Goal: Information Seeking & Learning: Learn about a topic

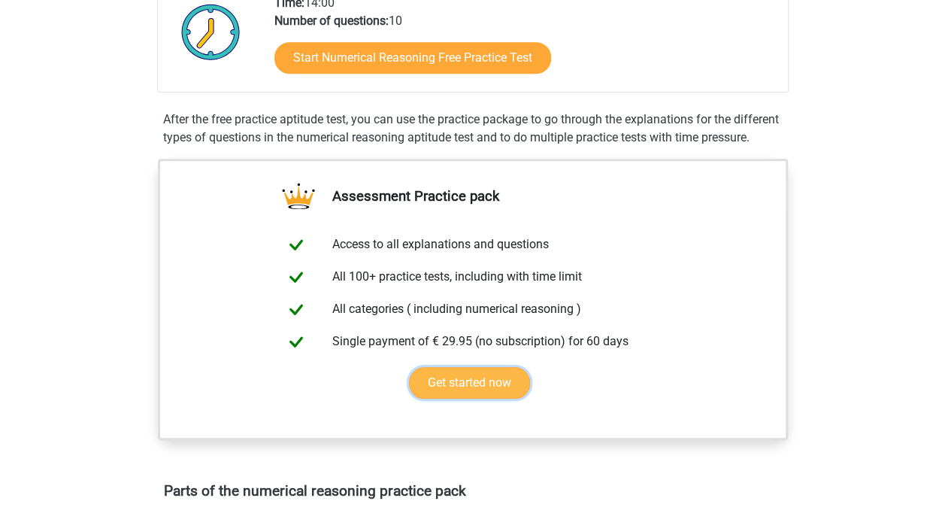
scroll to position [388, 0]
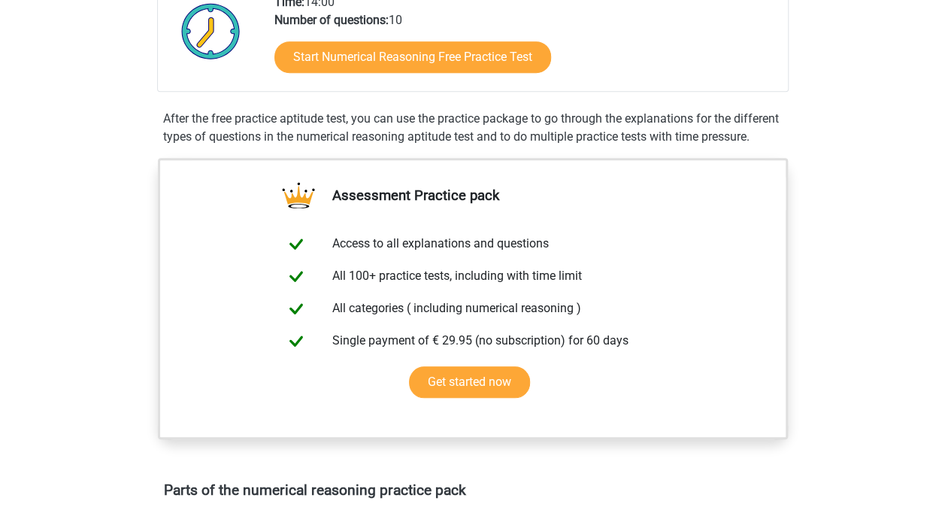
drag, startPoint x: 298, startPoint y: 322, endPoint x: 810, endPoint y: 178, distance: 531.7
click at [810, 178] on div "Assessment Practice pack Access to all explanations and questions All 100+ prac…" at bounding box center [473, 316] width 702 height 317
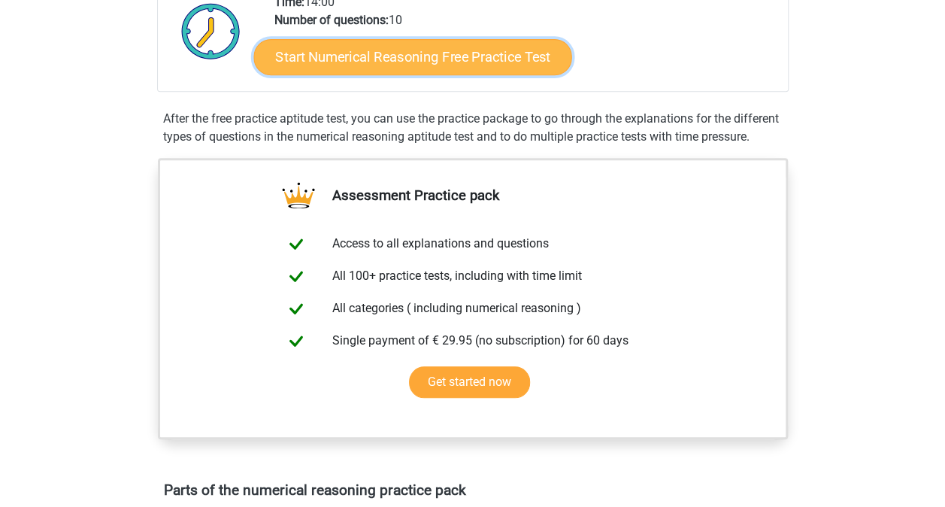
click at [429, 47] on link "Start Numerical Reasoning Free Practice Test" at bounding box center [412, 56] width 318 height 36
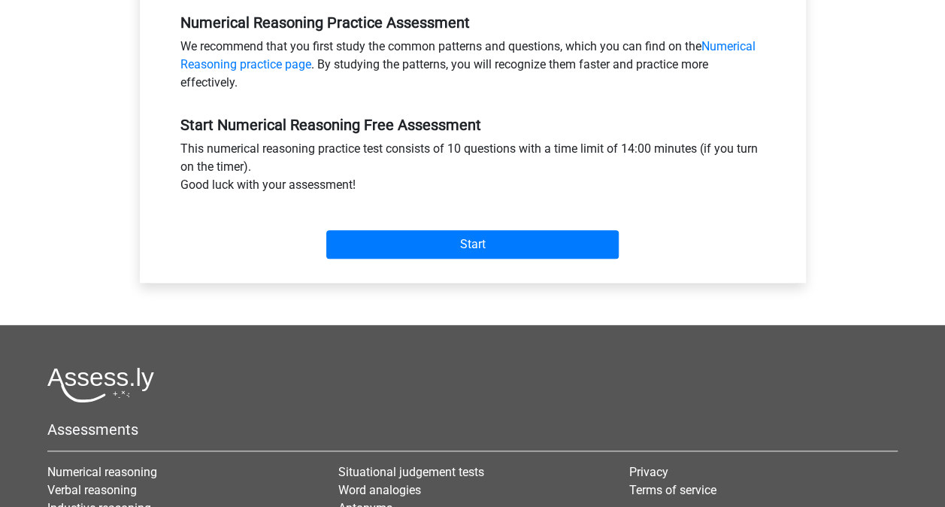
scroll to position [468, 0]
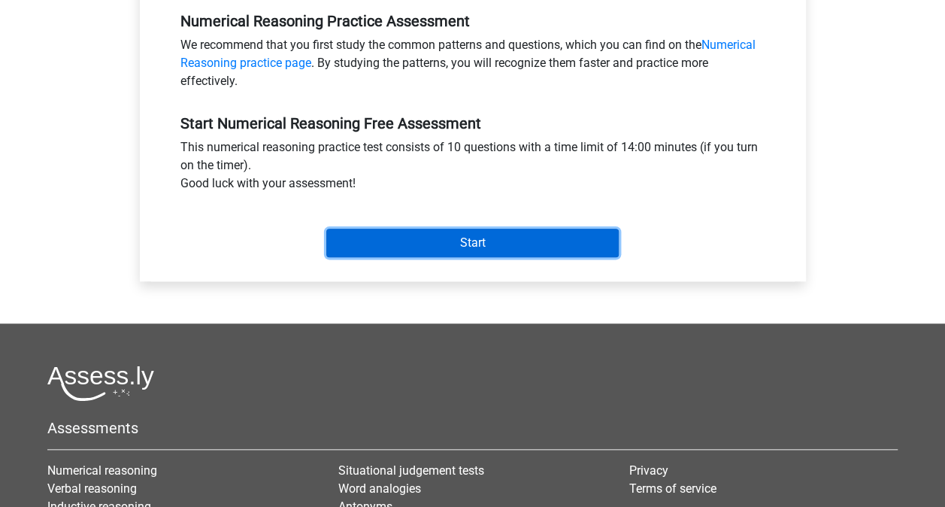
drag, startPoint x: 450, startPoint y: 254, endPoint x: 444, endPoint y: 226, distance: 28.5
click at [444, 226] on div "Start" at bounding box center [472, 230] width 607 height 53
click at [444, 230] on input "Start" at bounding box center [472, 243] width 292 height 29
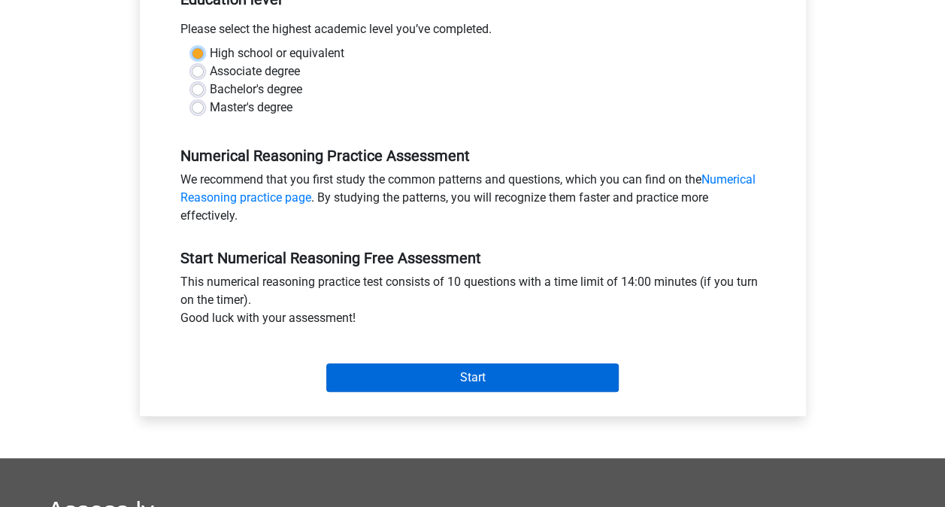
scroll to position [328, 0]
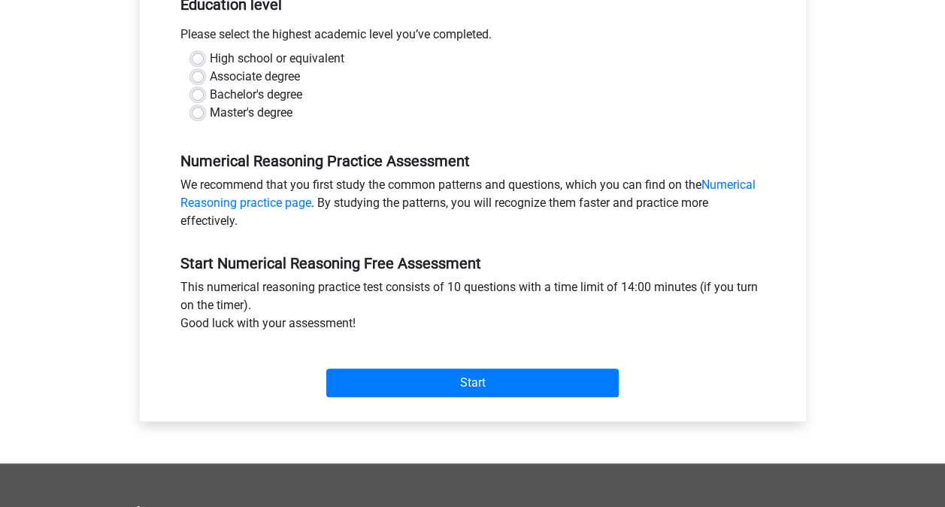
click at [463, 411] on div "Category: Numerical Reasoning Time: 14:00 Nr of questions: 10 Average % correct…" at bounding box center [473, 135] width 644 height 571
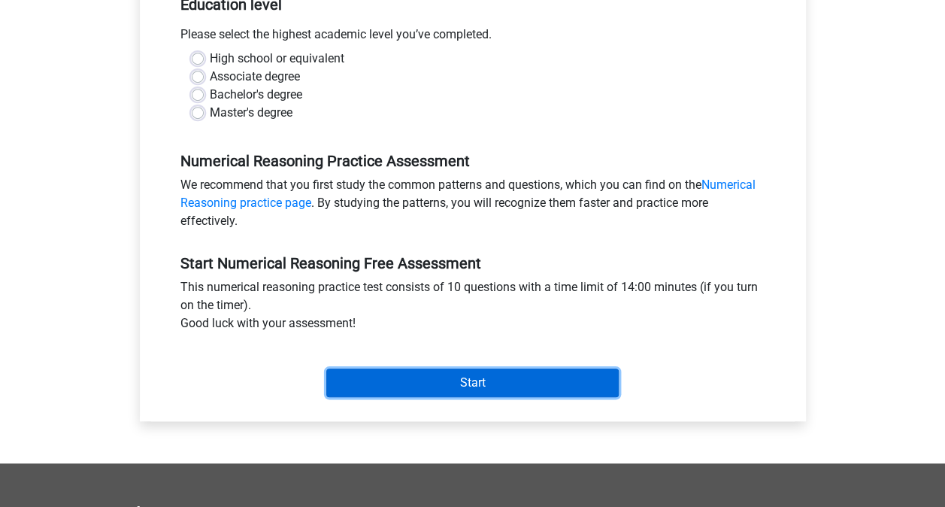
click at [471, 383] on input "Start" at bounding box center [472, 382] width 292 height 29
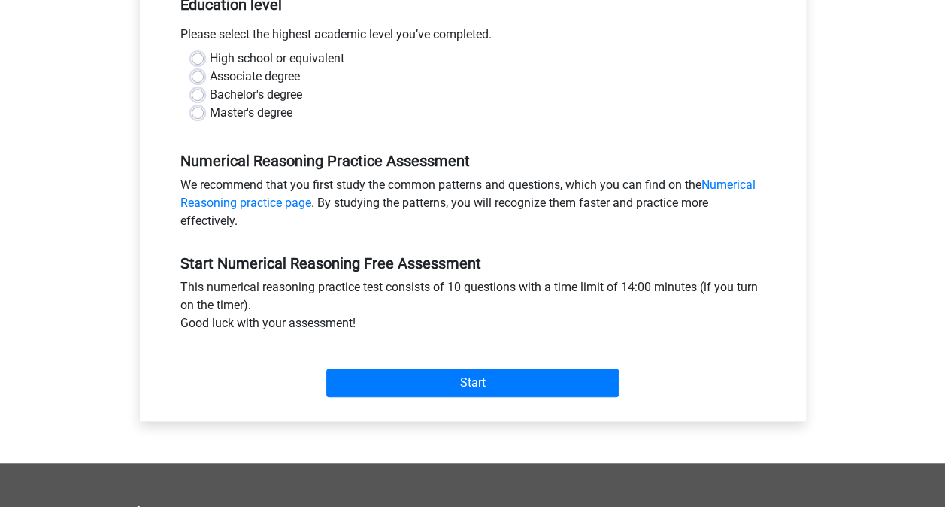
click at [200, 104] on div "Master's degree" at bounding box center [473, 113] width 562 height 18
click at [210, 98] on label "Bachelor's degree" at bounding box center [256, 95] width 92 height 18
click at [196, 98] on input "Bachelor's degree" at bounding box center [198, 93] width 12 height 15
radio input "true"
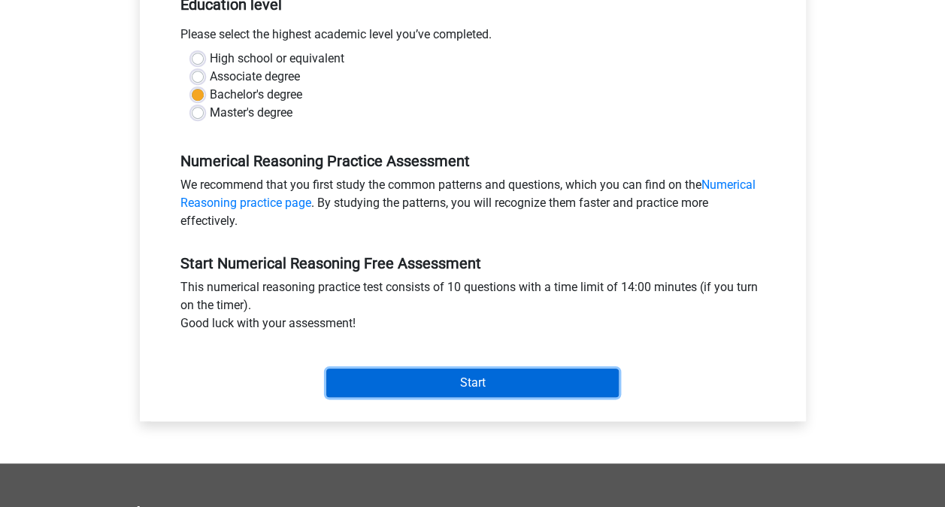
click at [468, 380] on input "Start" at bounding box center [472, 382] width 292 height 29
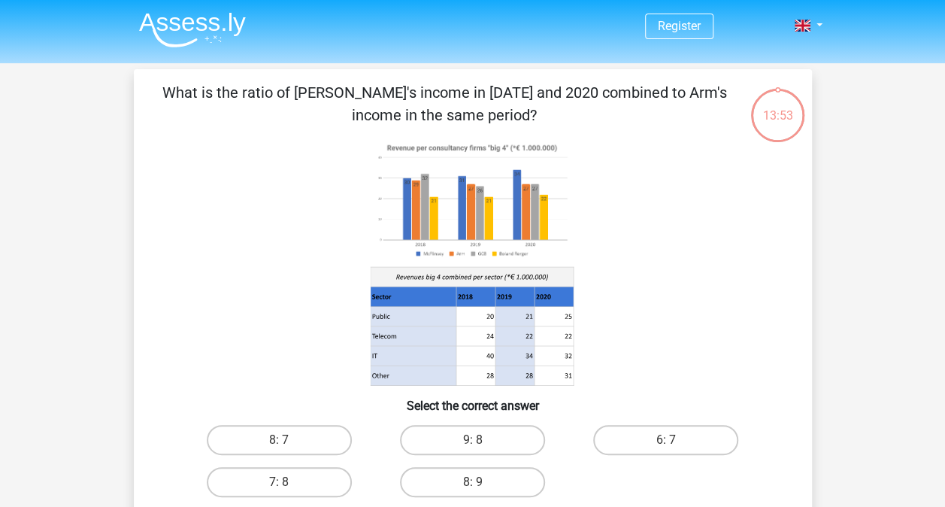
click at [461, 292] on icon at bounding box center [471, 296] width 203 height 20
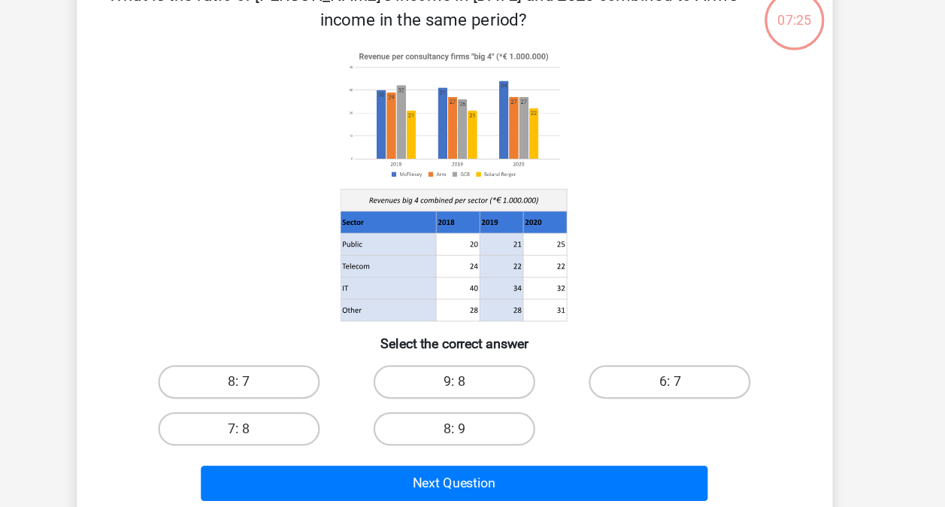
scroll to position [96, 0]
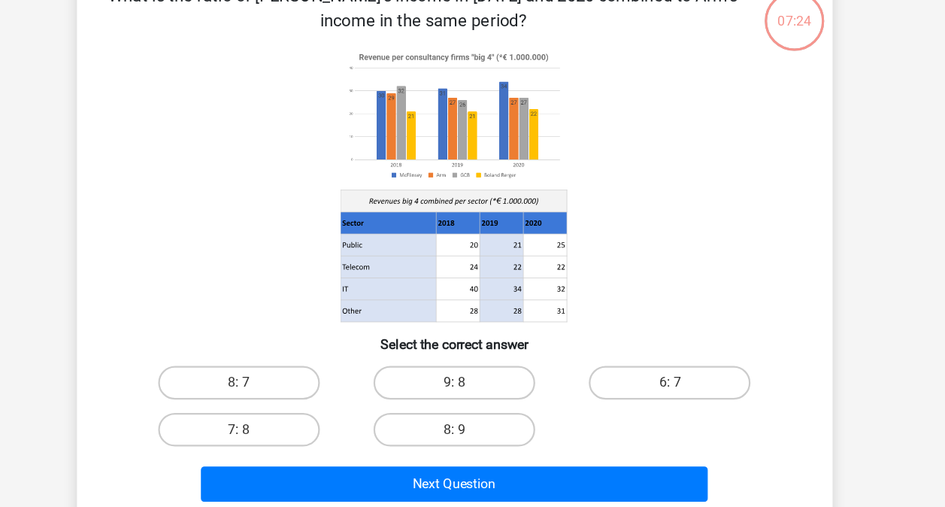
click at [288, 345] on input "8: 7" at bounding box center [284, 349] width 10 height 10
radio input "true"
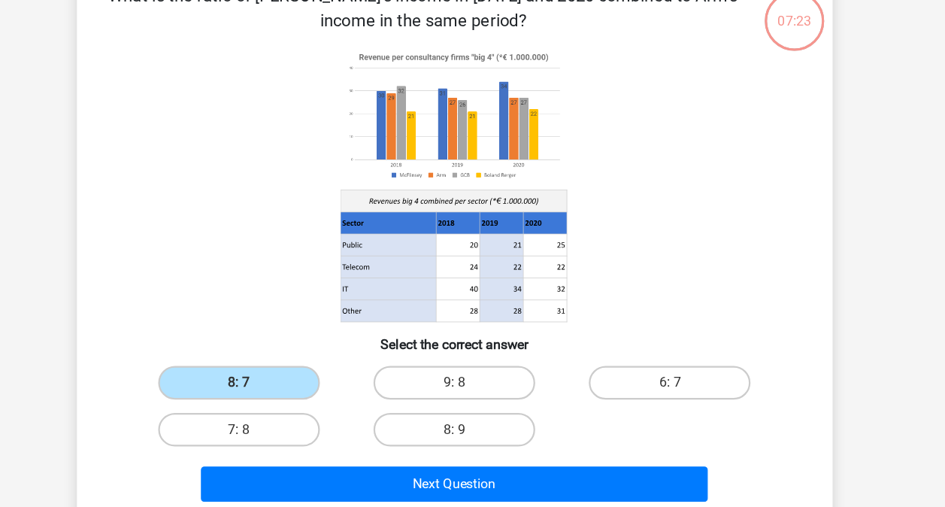
click at [288, 345] on input "8: 7" at bounding box center [284, 349] width 10 height 10
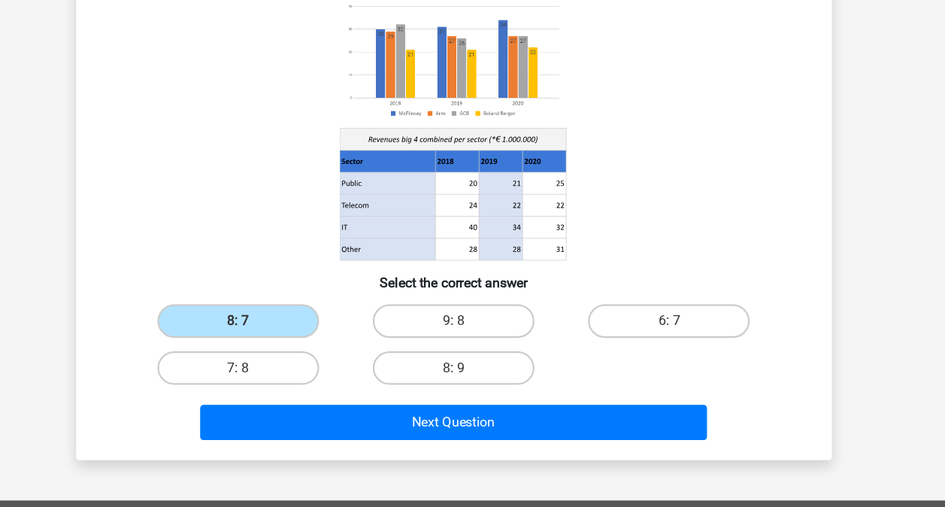
scroll to position [150, 0]
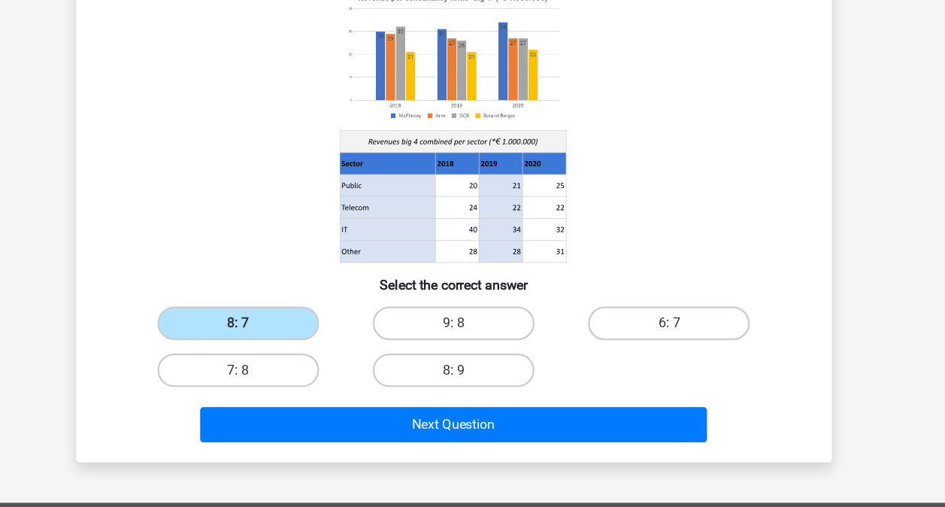
click at [483, 358] on div "Next Question" at bounding box center [473, 378] width 630 height 50
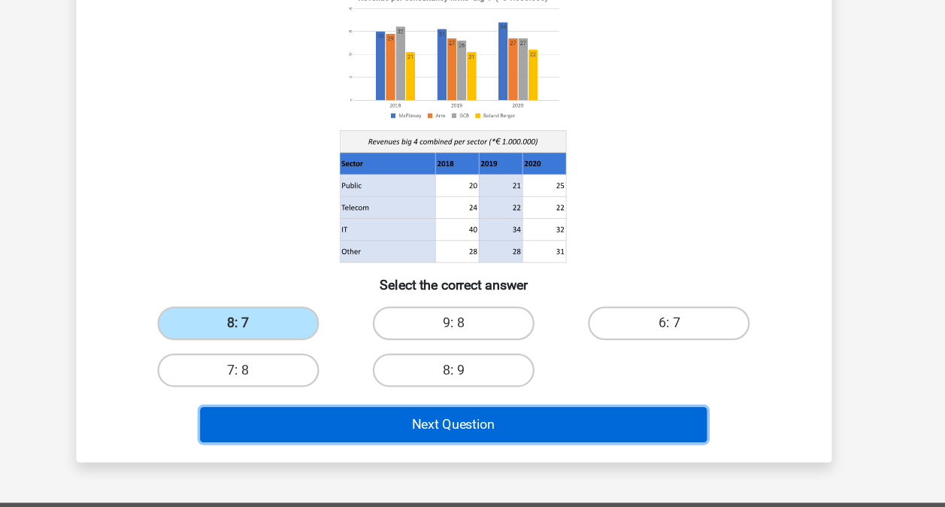
click at [492, 374] on button "Next Question" at bounding box center [472, 381] width 455 height 32
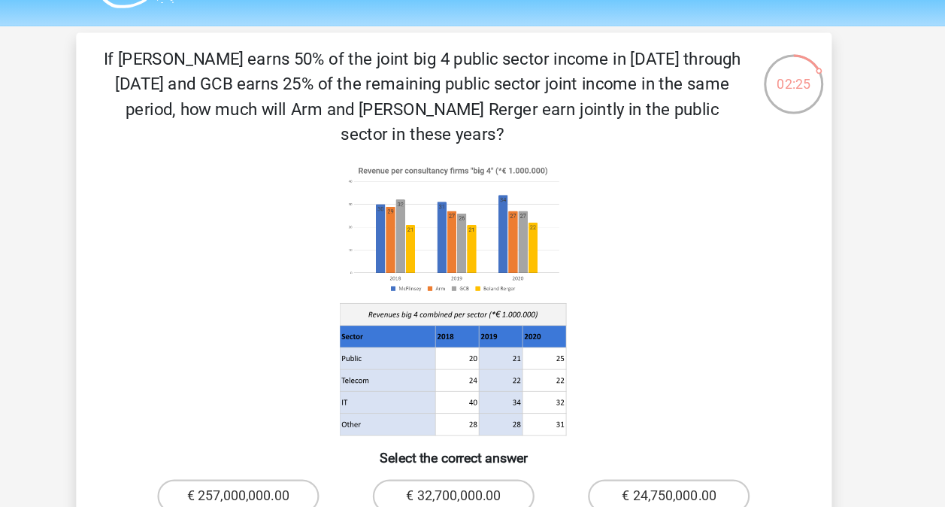
scroll to position [2, 0]
click at [565, 370] on icon at bounding box center [553, 380] width 39 height 20
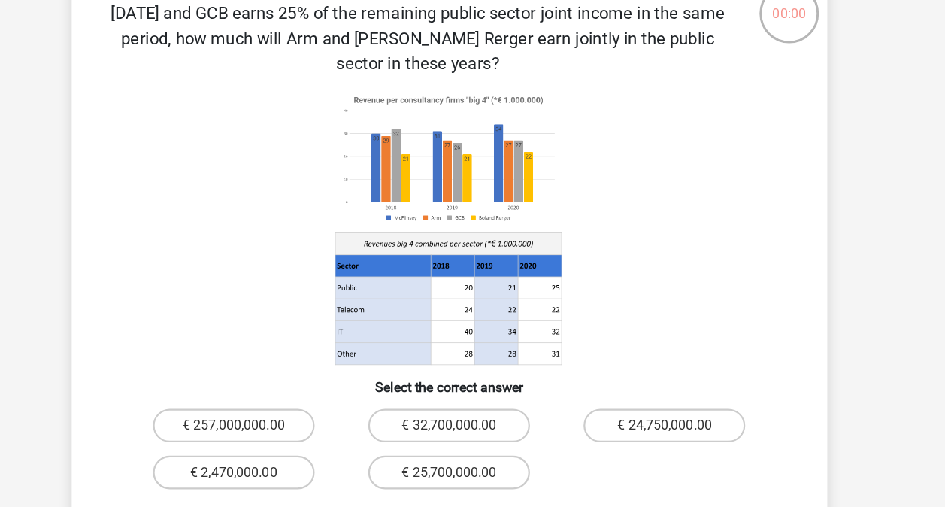
scroll to position [71, 0]
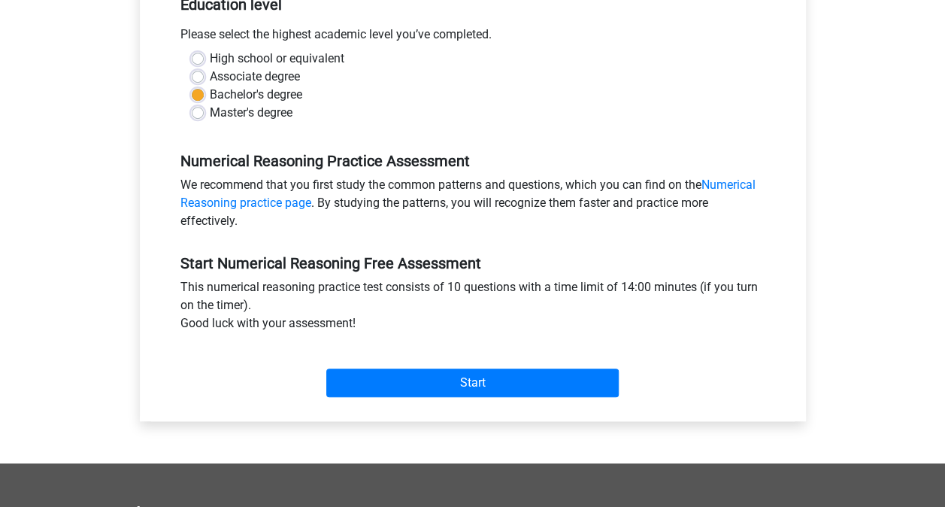
scroll to position [453, 0]
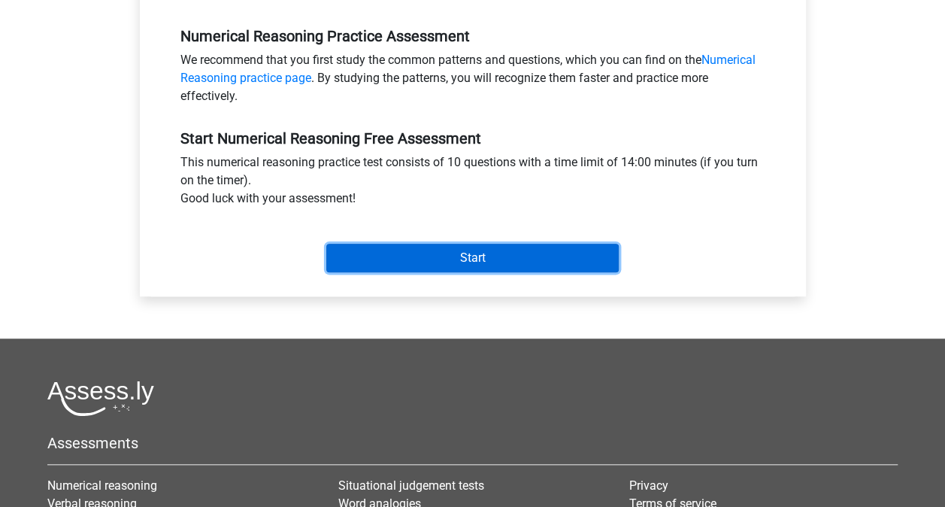
click at [418, 268] on input "Start" at bounding box center [472, 258] width 292 height 29
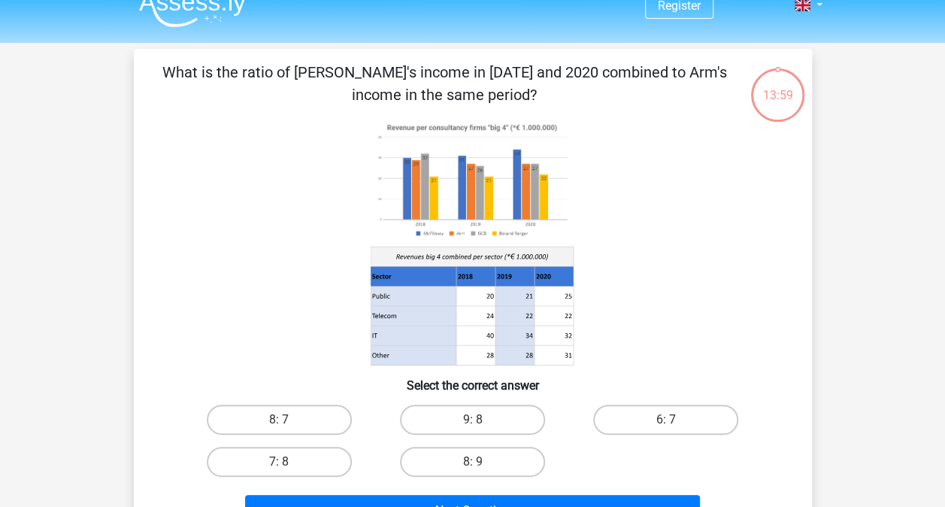
scroll to position [21, 0]
click at [272, 409] on label "8: 7" at bounding box center [279, 419] width 145 height 30
click at [279, 419] on input "8: 7" at bounding box center [284, 424] width 10 height 10
radio input "true"
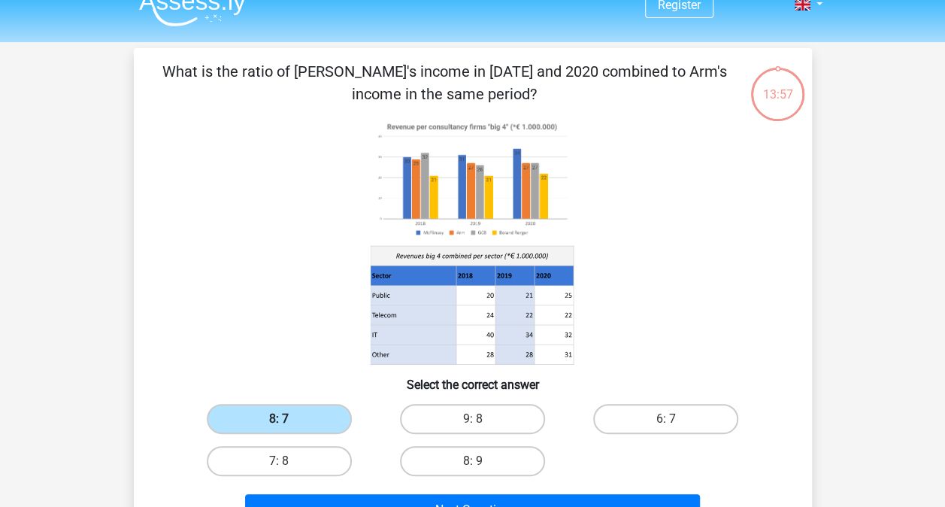
scroll to position [0, 0]
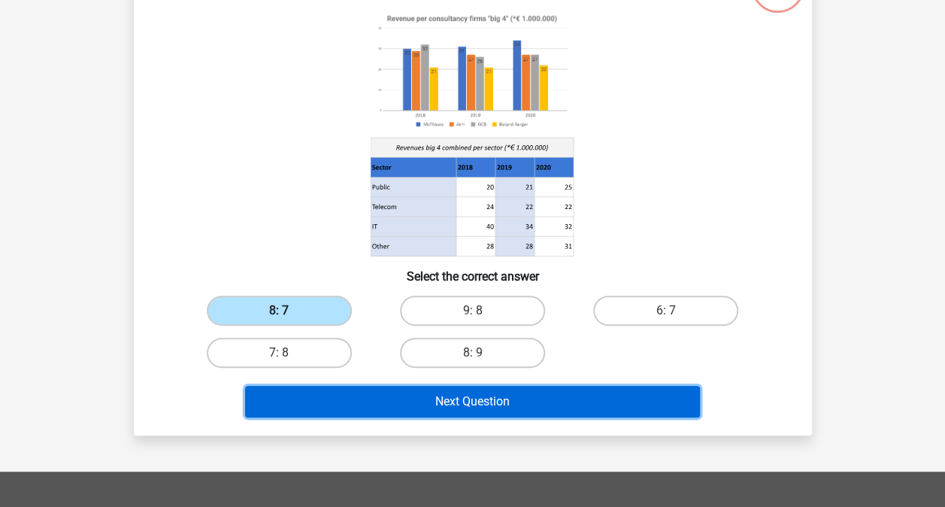
click at [272, 409] on button "Next Question" at bounding box center [472, 402] width 455 height 32
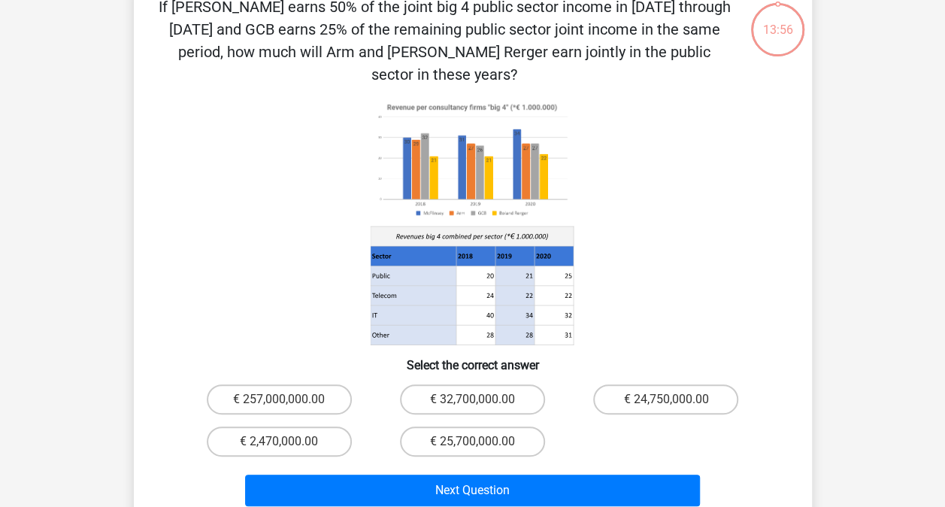
scroll to position [69, 0]
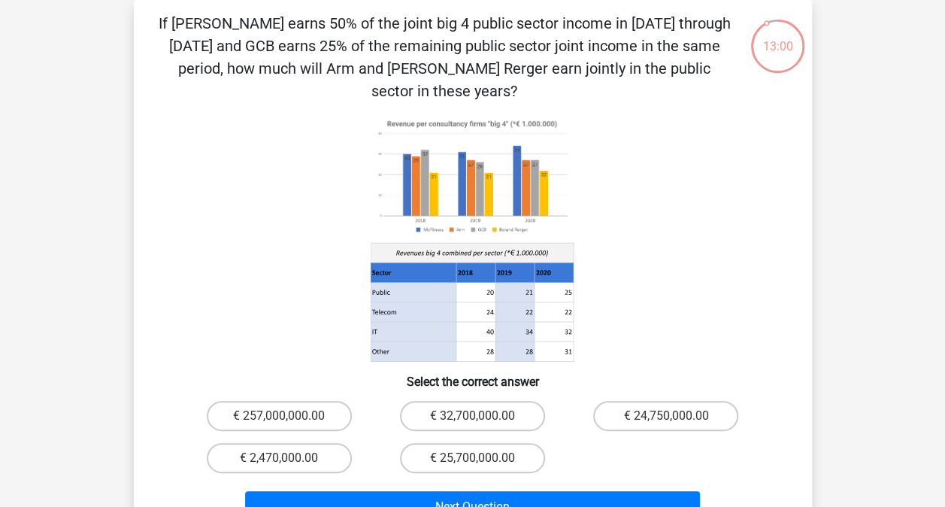
drag, startPoint x: 266, startPoint y: 343, endPoint x: 671, endPoint y: 156, distance: 445.4
click at [671, 156] on icon at bounding box center [473, 238] width 606 height 248
click at [696, 401] on label "€ 24,750,000.00" at bounding box center [665, 416] width 145 height 30
click at [676, 416] on input "€ 24,750,000.00" at bounding box center [671, 421] width 10 height 10
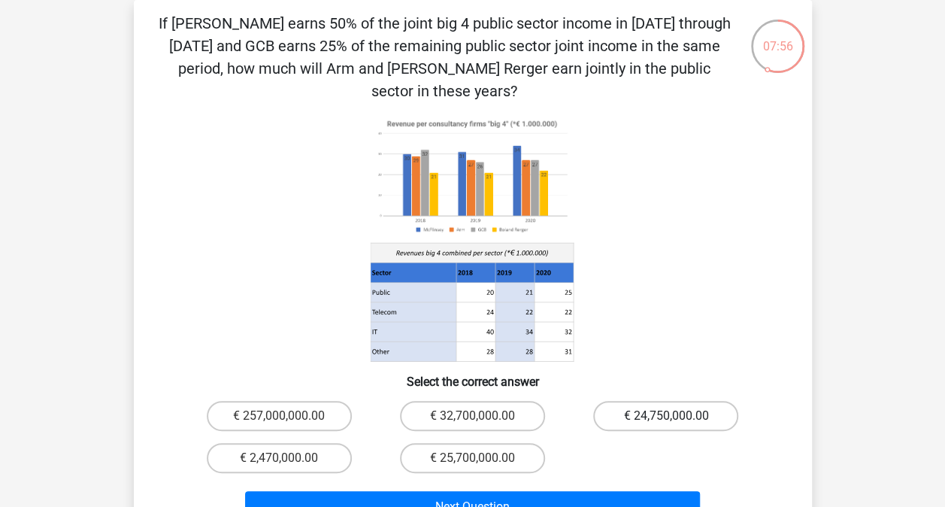
radio input "true"
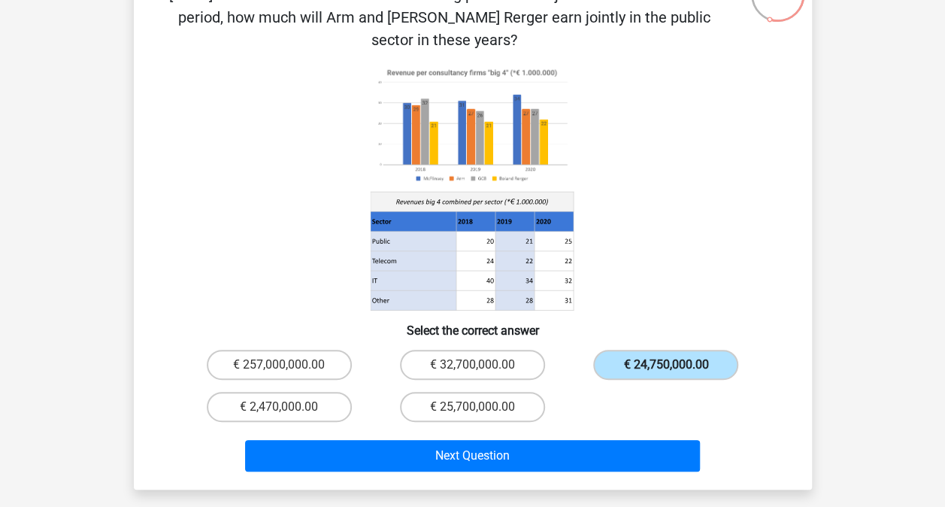
scroll to position [122, 0]
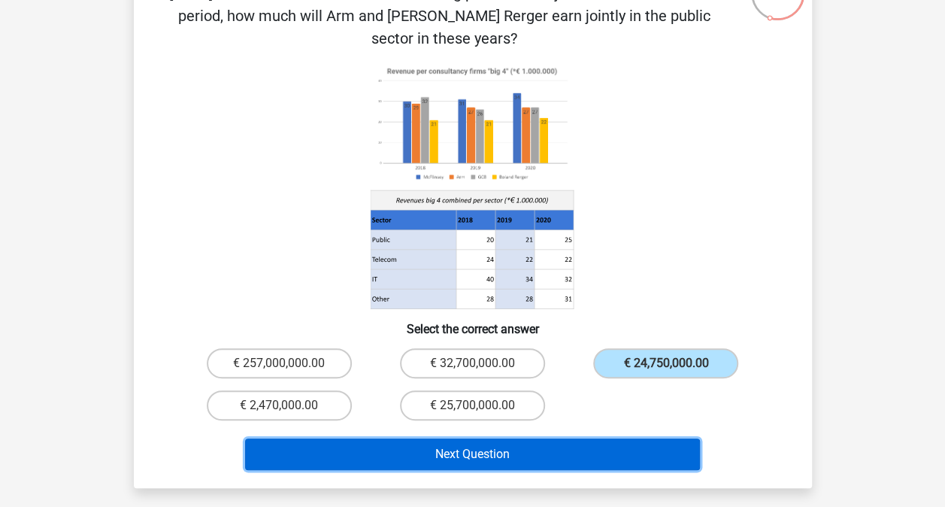
click at [592, 438] on button "Next Question" at bounding box center [472, 454] width 455 height 32
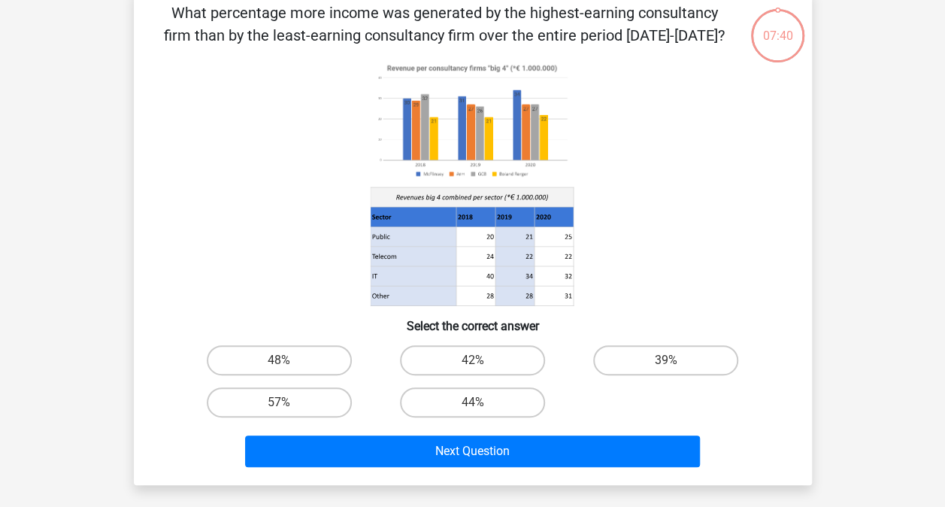
scroll to position [69, 0]
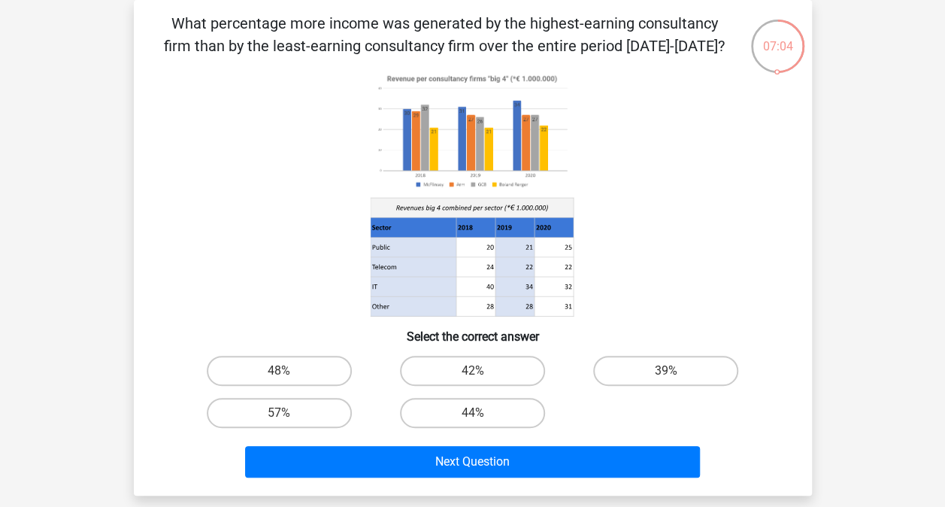
drag, startPoint x: 451, startPoint y: 195, endPoint x: 263, endPoint y: 204, distance: 188.2
click at [263, 204] on icon at bounding box center [473, 193] width 606 height 248
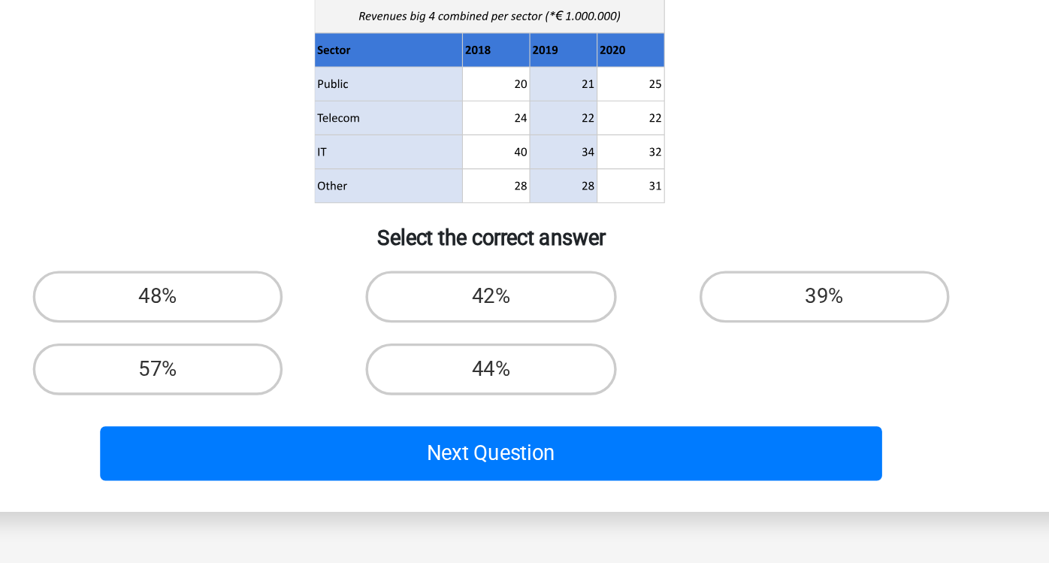
scroll to position [44, 0]
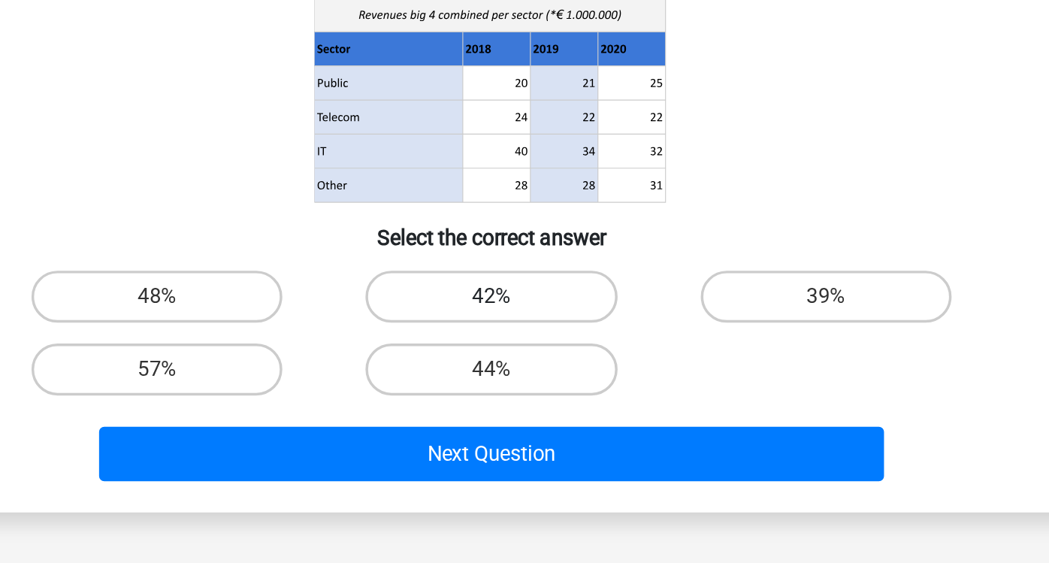
click at [546, 392] on label "42%" at bounding box center [524, 396] width 145 height 30
click at [535, 396] on input "42%" at bounding box center [530, 401] width 10 height 10
radio input "true"
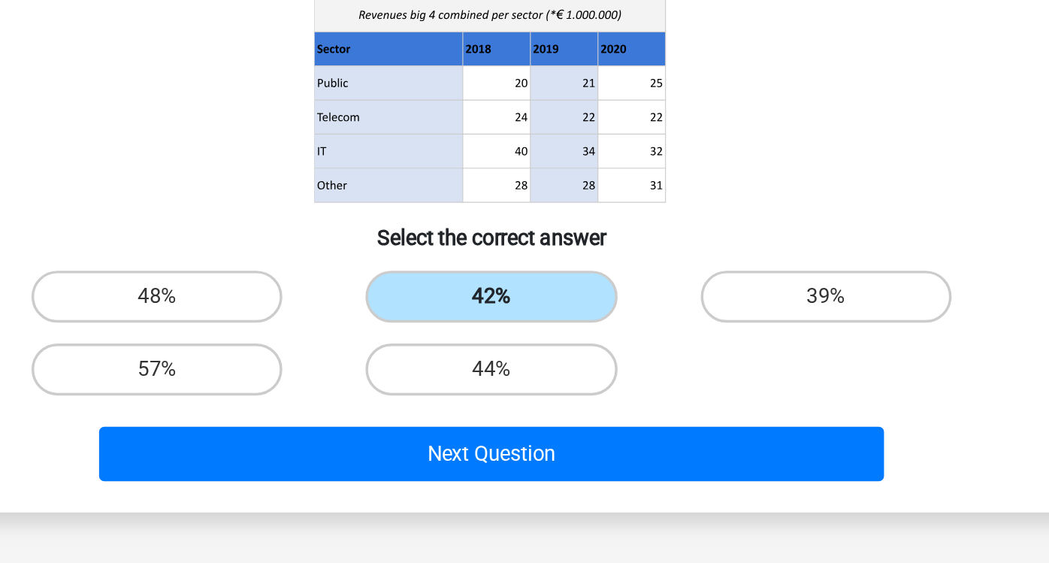
click at [546, 392] on label "42%" at bounding box center [524, 396] width 145 height 30
click at [535, 396] on input "42%" at bounding box center [530, 401] width 10 height 10
click at [550, 429] on label "44%" at bounding box center [524, 438] width 145 height 30
click at [535, 438] on input "44%" at bounding box center [530, 443] width 10 height 10
radio input "true"
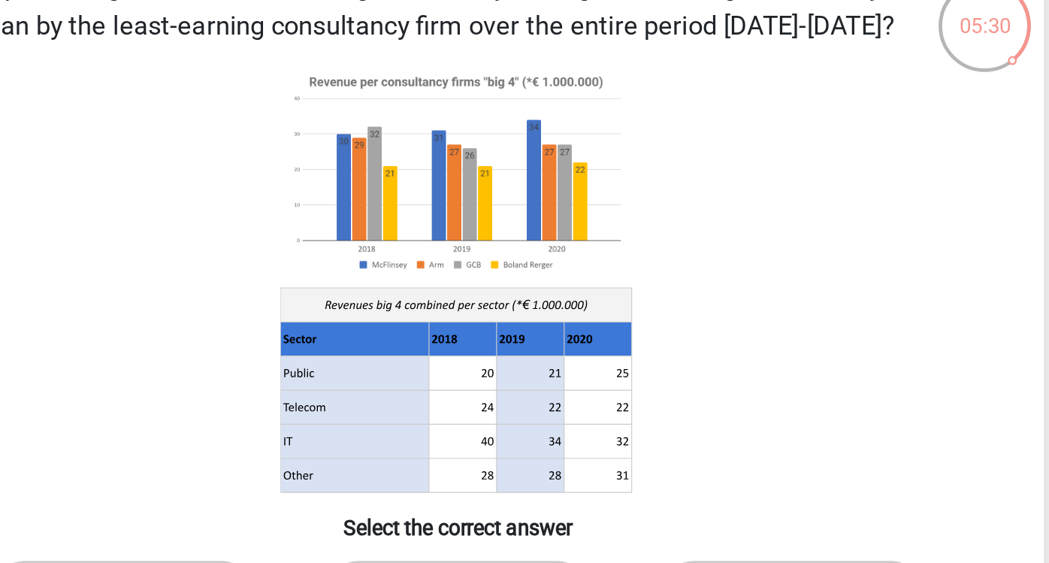
scroll to position [0, 0]
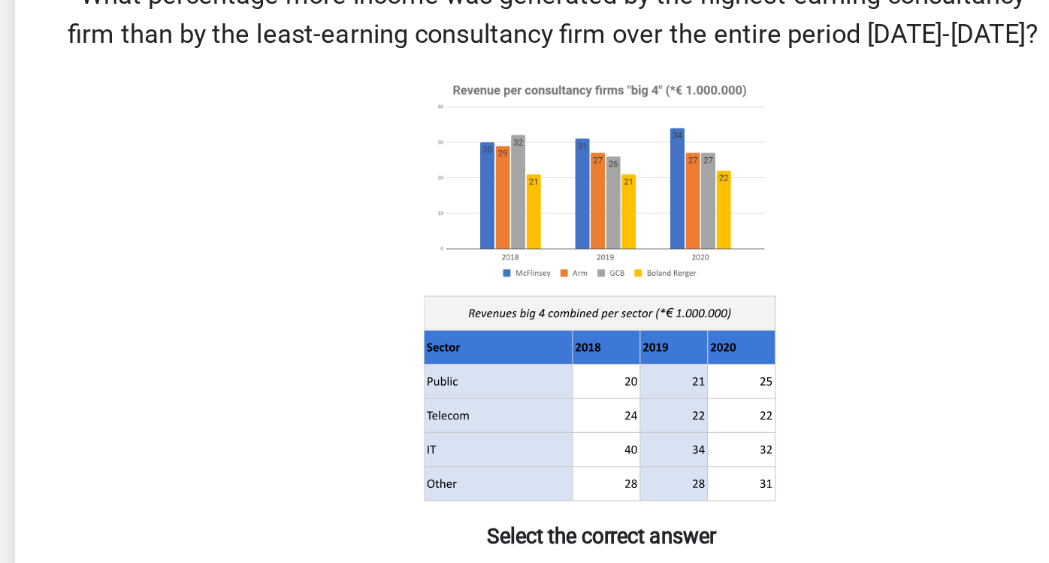
click at [500, 279] on icon at bounding box center [523, 277] width 203 height 20
click at [456, 227] on image at bounding box center [523, 200] width 203 height 124
click at [453, 211] on image at bounding box center [523, 200] width 203 height 124
click at [572, 207] on image at bounding box center [523, 200] width 203 height 124
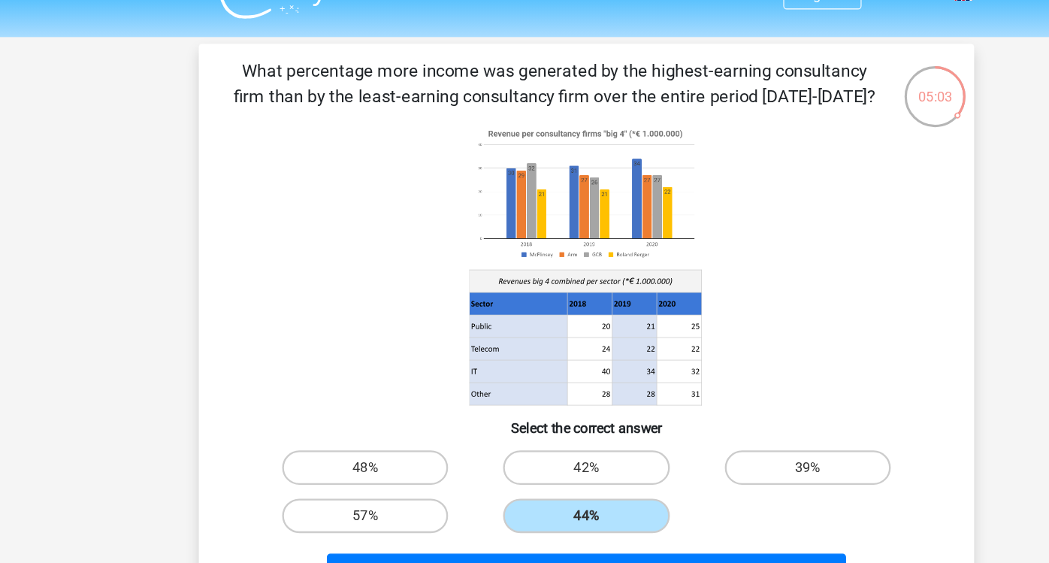
click at [565, 284] on icon at bounding box center [523, 277] width 203 height 20
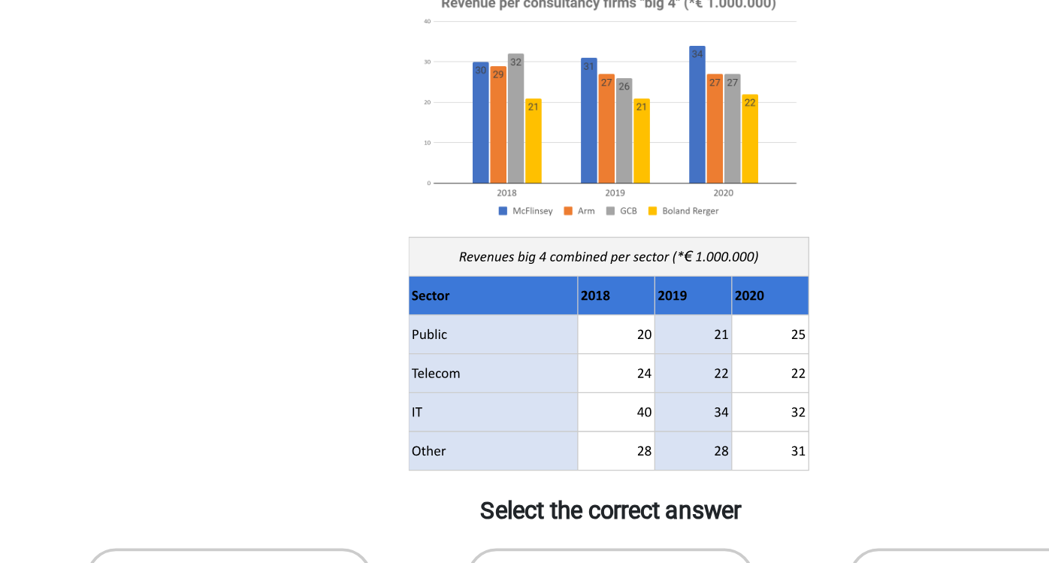
click at [438, 243] on image at bounding box center [523, 200] width 203 height 124
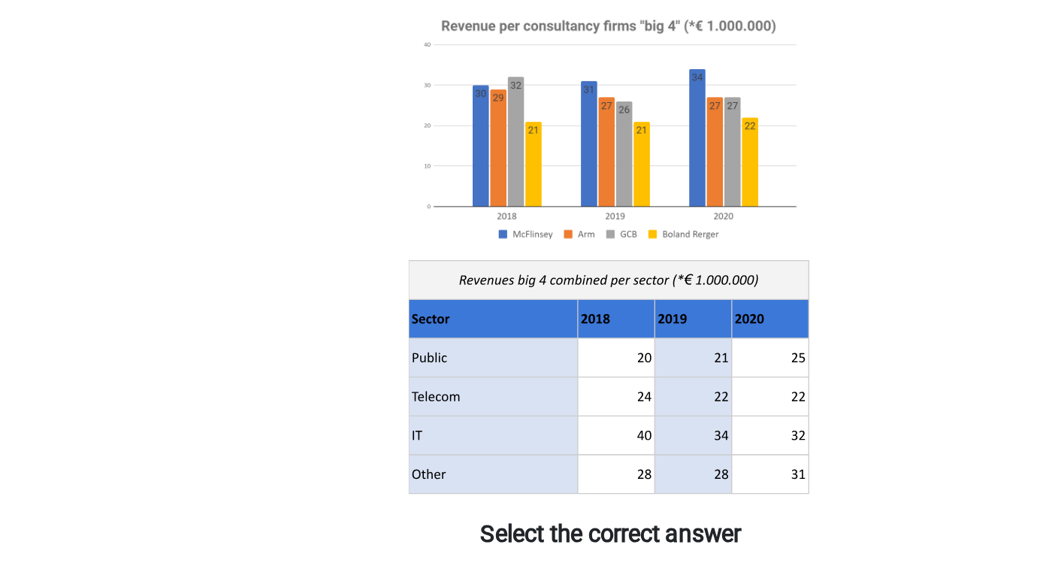
click at [467, 271] on icon at bounding box center [523, 277] width 203 height 20
click at [469, 253] on image at bounding box center [523, 200] width 203 height 124
click at [465, 258] on image at bounding box center [523, 200] width 203 height 124
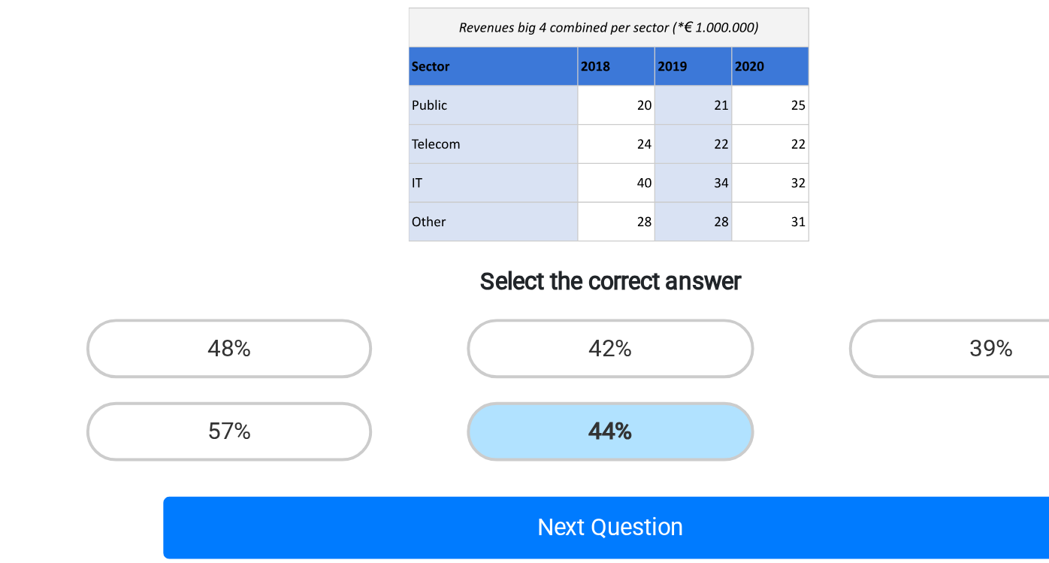
scroll to position [26, 0]
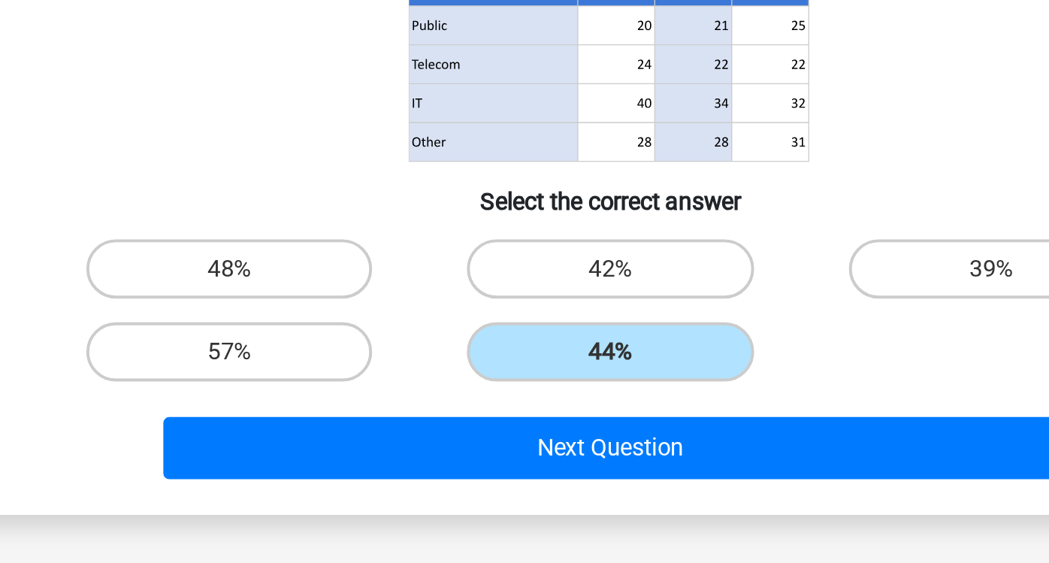
drag, startPoint x: 535, startPoint y: 353, endPoint x: 444, endPoint y: 432, distance: 120.5
click at [444, 432] on div "42%" at bounding box center [524, 413] width 193 height 42
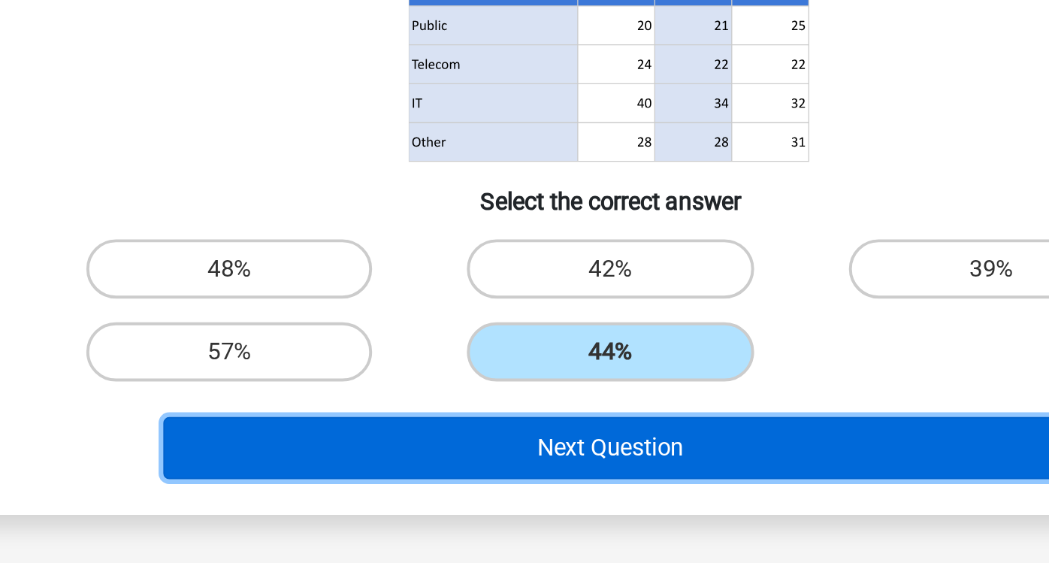
click at [498, 500] on button "Next Question" at bounding box center [525, 505] width 455 height 32
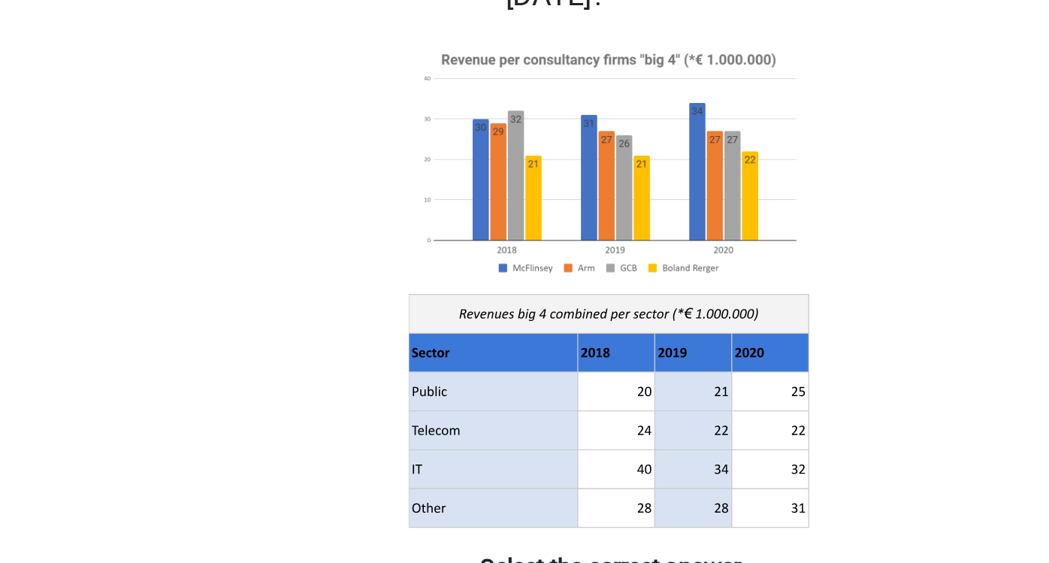
scroll to position [26, 0]
